Goal: Task Accomplishment & Management: Complete application form

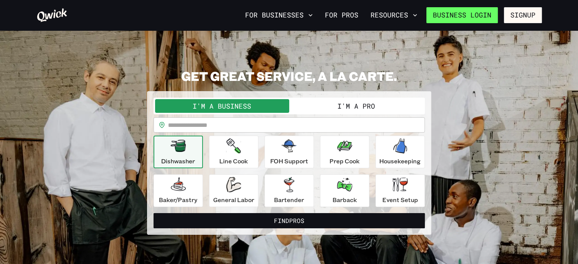
click at [485, 15] on link "Business Login" at bounding box center [463, 15] width 72 height 16
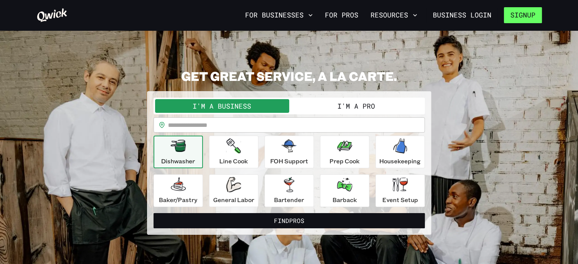
click at [522, 14] on button "Signup" at bounding box center [523, 15] width 38 height 16
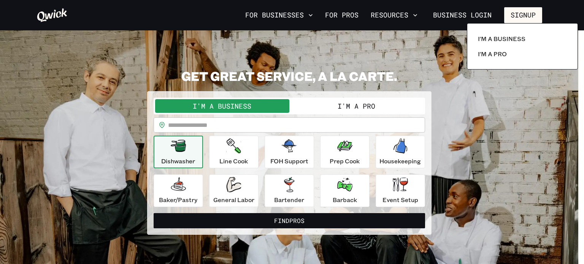
click at [375, 105] on div at bounding box center [292, 132] width 584 height 264
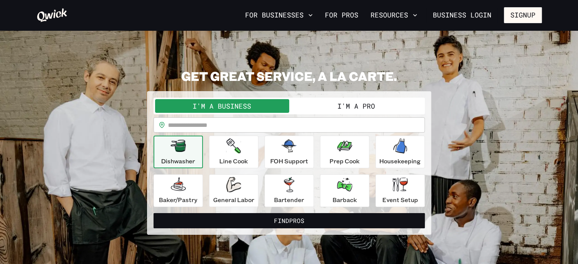
click at [375, 105] on button "I'm a Pro" at bounding box center [356, 106] width 134 height 14
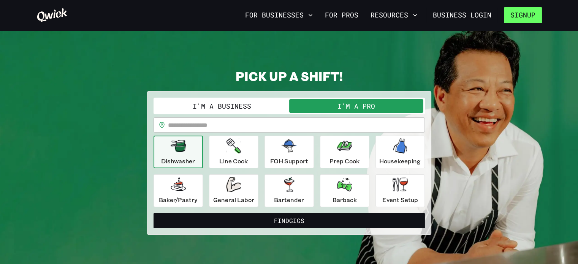
click at [507, 13] on button "Signup" at bounding box center [523, 15] width 38 height 16
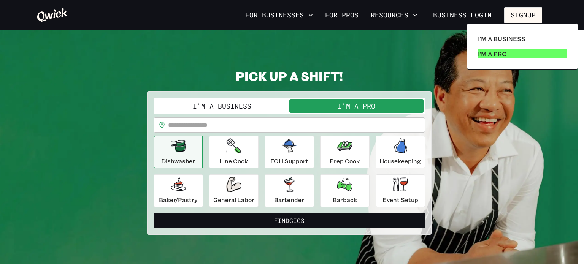
click at [484, 56] on p "I'm a Pro" at bounding box center [492, 53] width 29 height 9
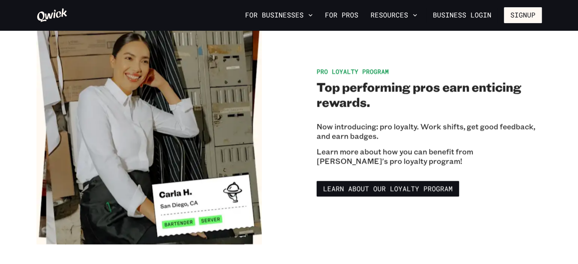
scroll to position [1228, 0]
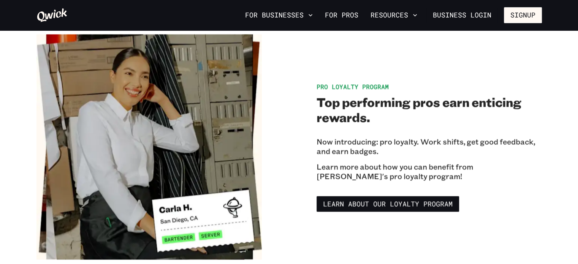
click at [571, 189] on section "Pro Loyalty Program Top performing pros earn enticing rewards. Now introducing:…" at bounding box center [289, 147] width 578 height 302
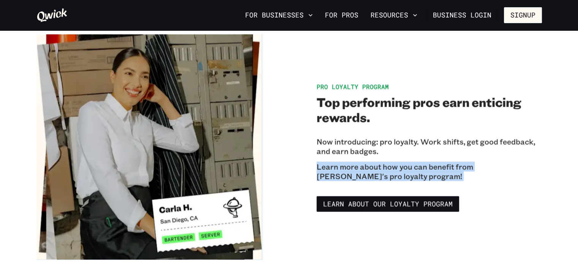
drag, startPoint x: 571, startPoint y: 189, endPoint x: 561, endPoint y: 139, distance: 51.4
click at [561, 139] on section "Pro Loyalty Program Top performing pros earn enticing rewards. Now introducing:…" at bounding box center [289, 147] width 578 height 302
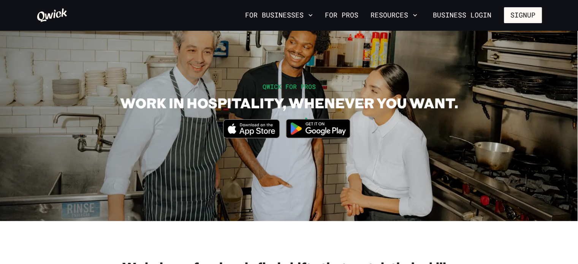
scroll to position [0, 0]
